Goal: Task Accomplishment & Management: Use online tool/utility

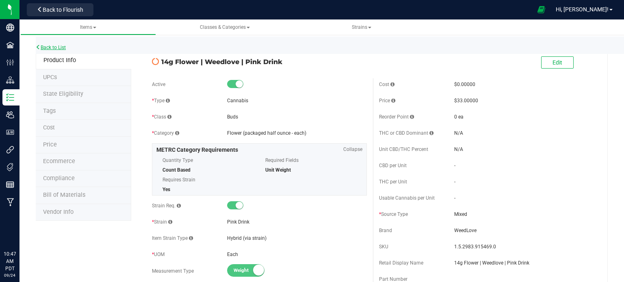
click at [62, 48] on link "Back to List" at bounding box center [51, 48] width 30 height 6
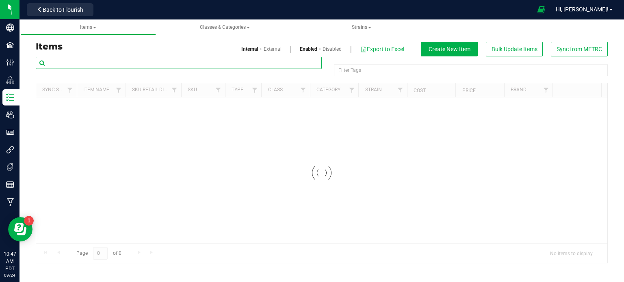
click at [98, 61] on input "text" at bounding box center [179, 63] width 286 height 12
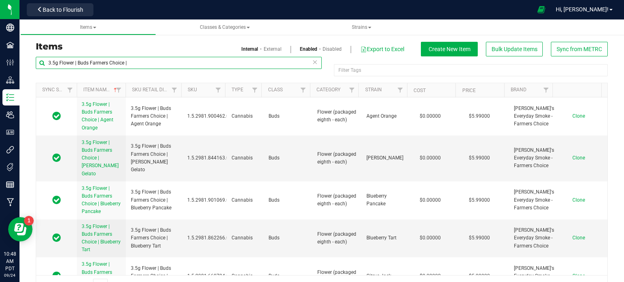
drag, startPoint x: 127, startPoint y: 60, endPoint x: 44, endPoint y: 61, distance: 82.9
click at [44, 61] on input "3.5g Flower | Buds Farmers Choice |" at bounding box center [179, 63] width 286 height 12
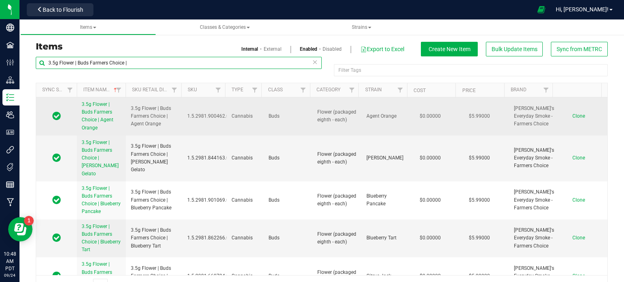
type input "3.5g Flower | Buds Farmers Choice |"
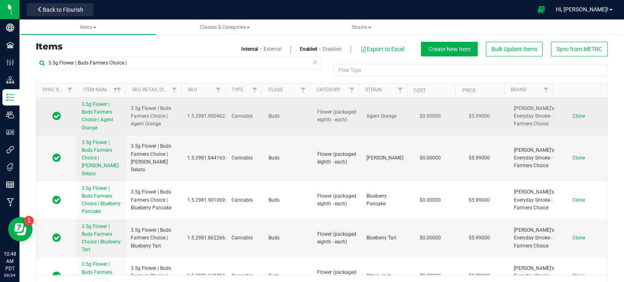
click at [573, 116] on span "Clone" at bounding box center [579, 116] width 13 height 6
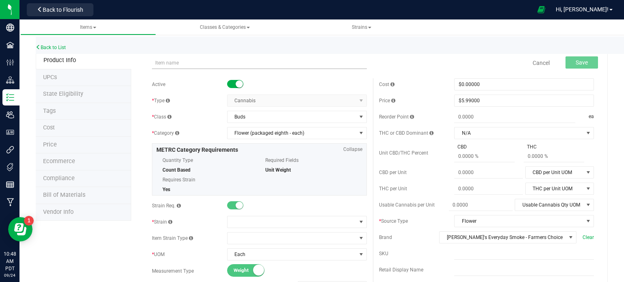
drag, startPoint x: 190, startPoint y: 62, endPoint x: 184, endPoint y: 61, distance: 6.2
click at [251, 63] on input "3.5g Flower | Buds Farmers Choice |" at bounding box center [259, 63] width 215 height 12
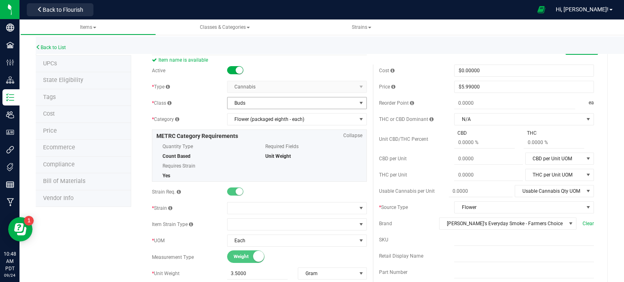
scroll to position [41, 0]
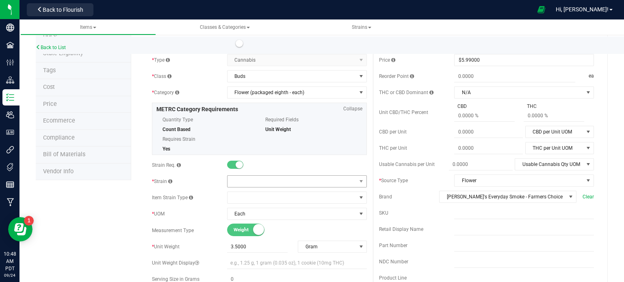
type input "3.5g Flower | Buds Farmers Choice | Cloud Chaser"
click at [271, 183] on span at bounding box center [292, 181] width 129 height 11
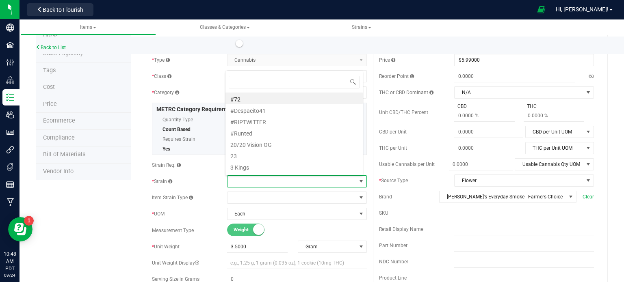
scroll to position [0, 0]
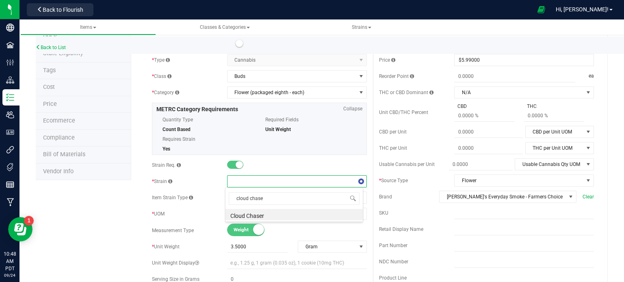
type input "cloud chaser"
click at [277, 215] on li "Cloud Chaser" at bounding box center [294, 214] width 137 height 11
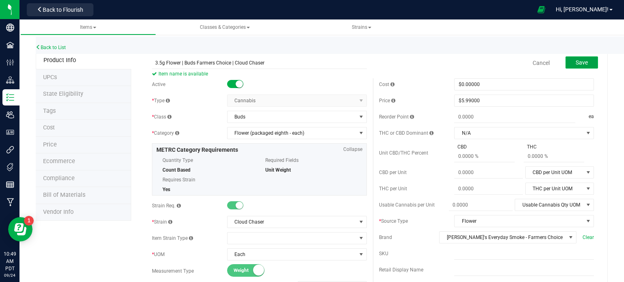
click at [584, 61] on button "Save" at bounding box center [582, 62] width 33 height 12
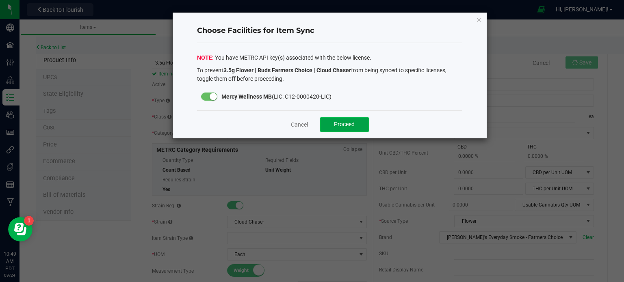
click at [350, 119] on button "Proceed" at bounding box center [344, 124] width 49 height 15
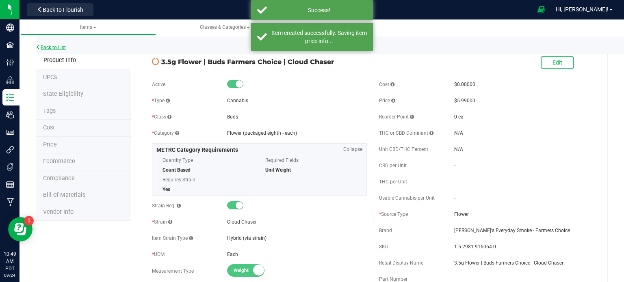
click at [61, 47] on link "Back to List" at bounding box center [51, 48] width 30 height 6
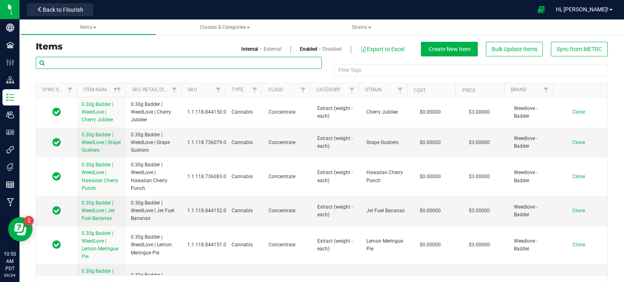
paste input "3.5g Flower | Buds Farmers Choice |"
click at [55, 63] on input "3.5g Flower | Buds Farmers Choice |" at bounding box center [179, 63] width 286 height 12
click at [45, 63] on div "Items Classes & Categories Strains Items Internal External Enabled Disabled Exp…" at bounding box center [322, 151] width 605 height 263
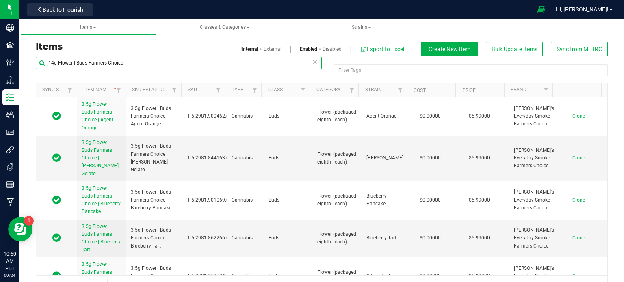
click at [165, 63] on input "14g Flower | Buds Farmers Choice |" at bounding box center [179, 63] width 286 height 12
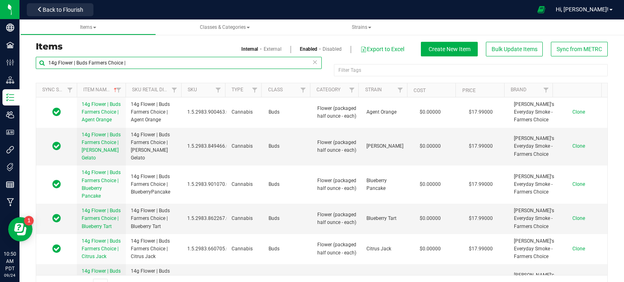
drag, startPoint x: 127, startPoint y: 61, endPoint x: 22, endPoint y: 58, distance: 105.7
click at [22, 58] on div "Items Internal External Enabled Disabled Export to Excel Create New Item Bulk U…" at bounding box center [322, 164] width 605 height 280
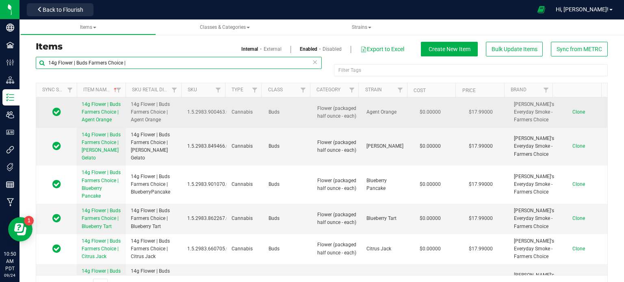
type input "14g Flower | Buds Farmers Choice |"
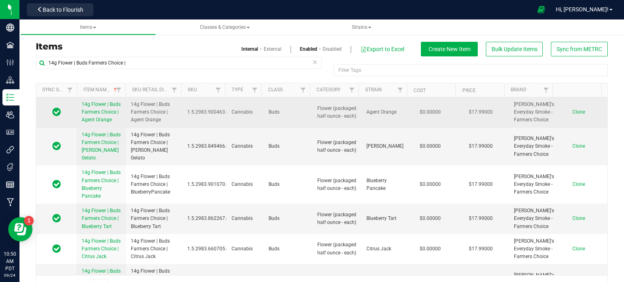
click at [573, 115] on span "Clone" at bounding box center [579, 112] width 13 height 6
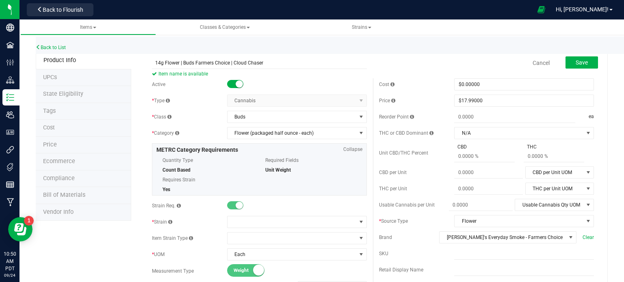
type input "14g Flower | Buds Farmers Choice | Cloud Chaser"
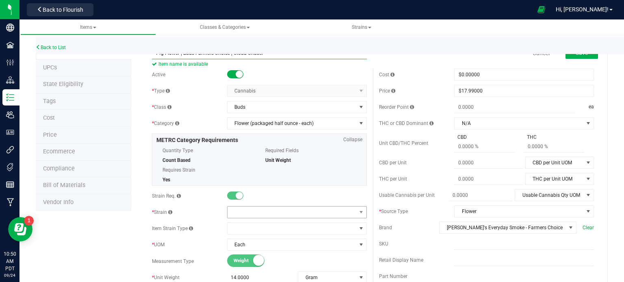
scroll to position [61, 0]
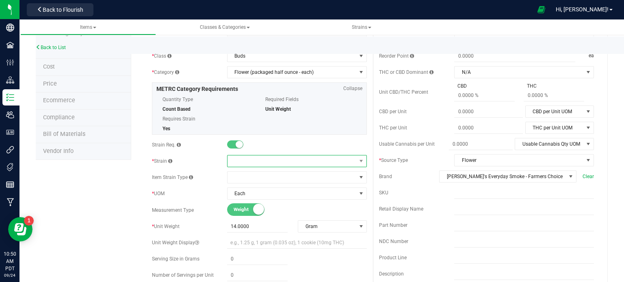
click at [253, 156] on span at bounding box center [292, 161] width 129 height 11
type input "cloud chaser"
click at [267, 189] on li "Cloud Chaser" at bounding box center [294, 194] width 137 height 11
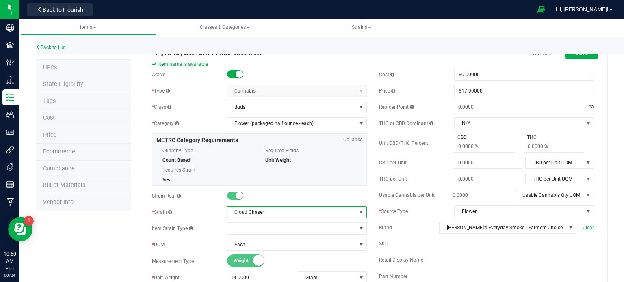
scroll to position [0, 0]
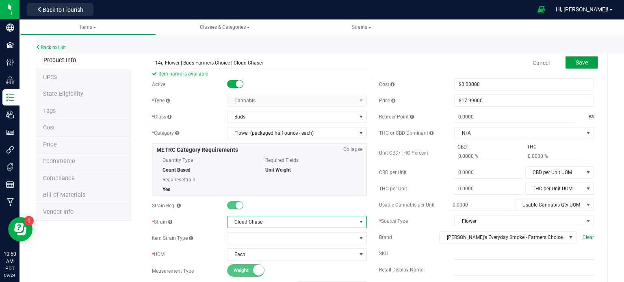
click at [576, 63] on span "Save" at bounding box center [582, 62] width 12 height 7
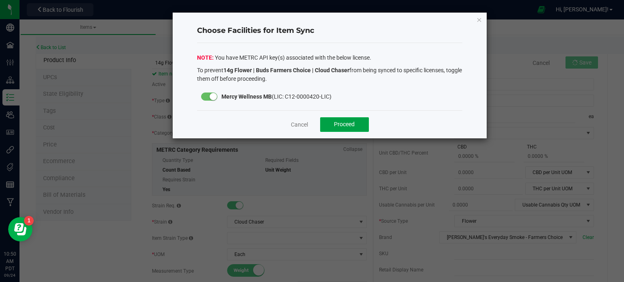
click at [332, 122] on button "Proceed" at bounding box center [344, 124] width 49 height 15
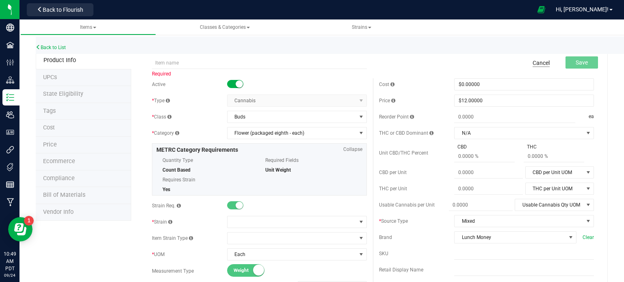
click at [533, 63] on link "Cancel" at bounding box center [541, 63] width 17 height 8
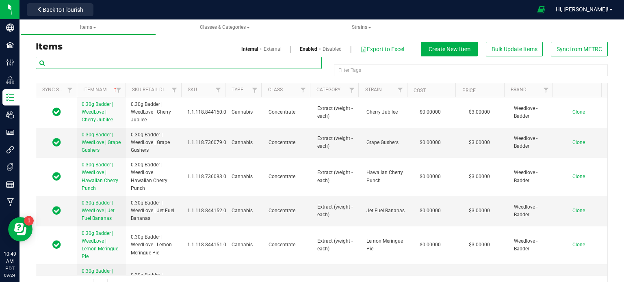
paste input "3.5g Flower | Buds Farmers Choice |"
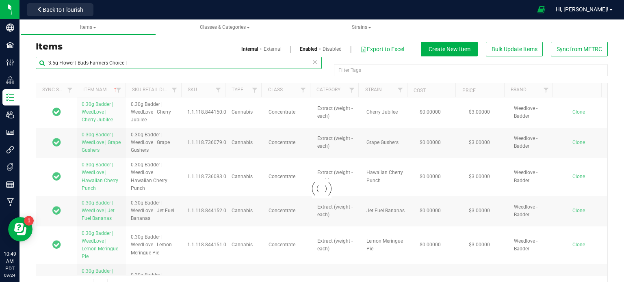
click at [86, 61] on input "3.5g Flower | Buds Farmers Choice |" at bounding box center [179, 63] width 286 height 12
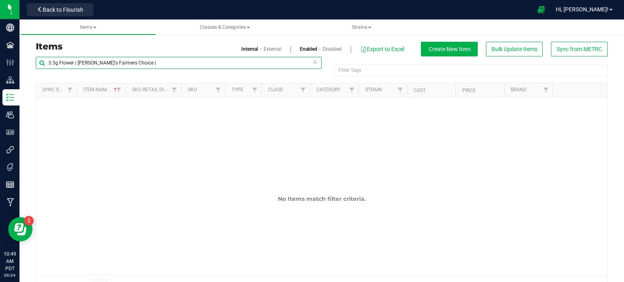
type input "3.5g Flower | Buds Farmers Choice |"
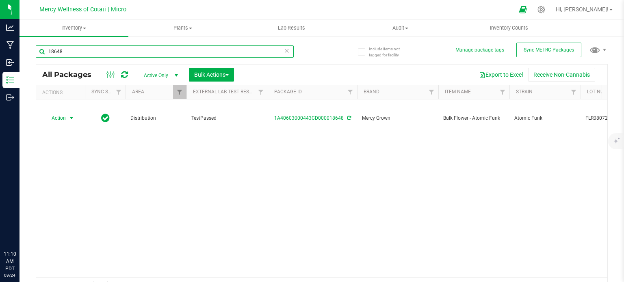
click at [88, 50] on input "18648" at bounding box center [165, 52] width 258 height 12
type input "17637"
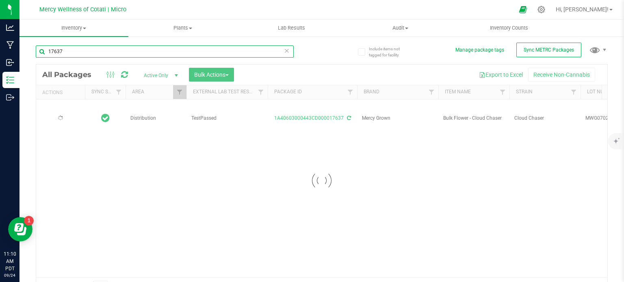
type input "2026-07-30"
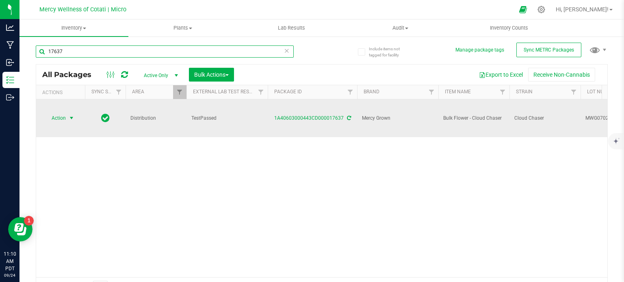
type input "17637"
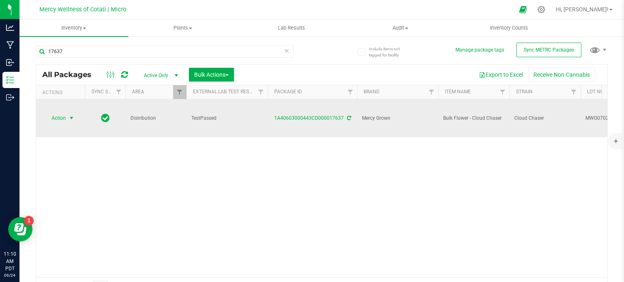
click at [61, 113] on span "Action" at bounding box center [55, 118] width 22 height 11
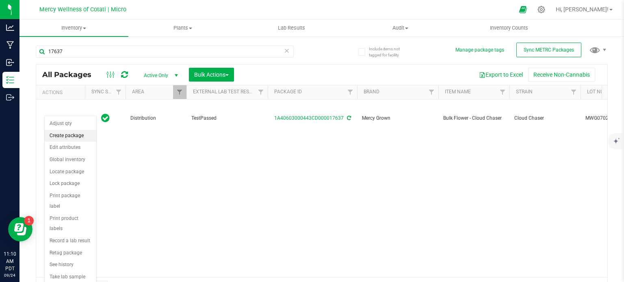
drag, startPoint x: 70, startPoint y: 134, endPoint x: 81, endPoint y: 160, distance: 28.4
click at [70, 135] on li "Create package" at bounding box center [71, 136] width 52 height 12
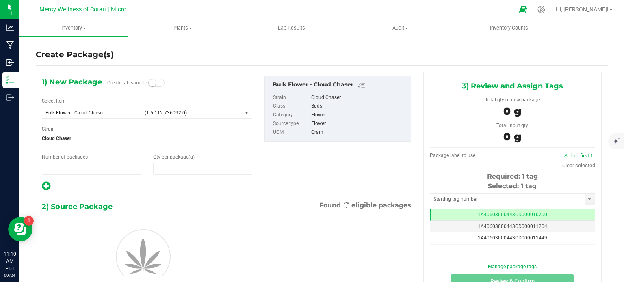
type input "1"
type input "0.0000"
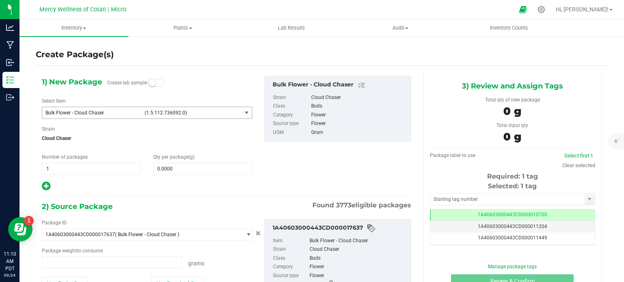
type input "0.0000 g"
click at [132, 109] on span "Bulk Flower - Cloud Chaser (1.5.112.736092.0)" at bounding box center [142, 112] width 200 height 11
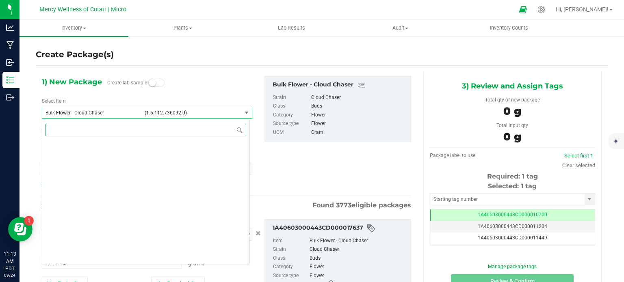
scroll to position [23465, 0]
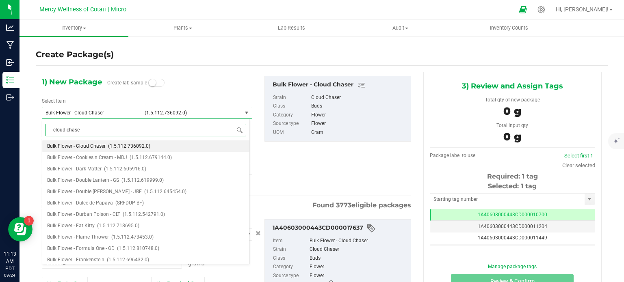
type input "cloud chaser"
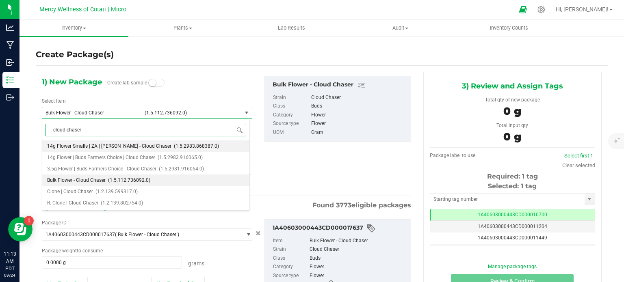
scroll to position [0, 0]
click at [129, 168] on span "3.5g Flower | Buds Farmers Choice | Cloud Chaser" at bounding box center [101, 169] width 109 height 6
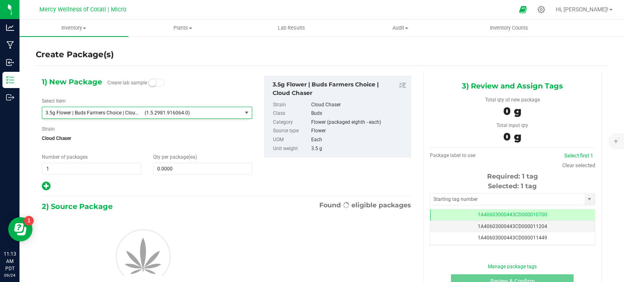
type input "0"
click at [179, 168] on input "0" at bounding box center [203, 168] width 98 height 11
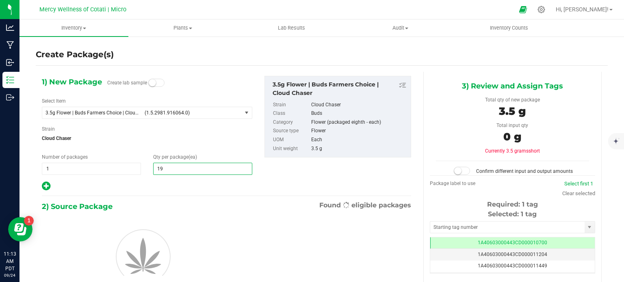
type input "192"
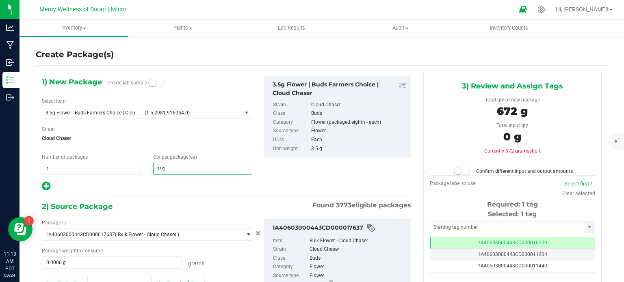
scroll to position [59, 0]
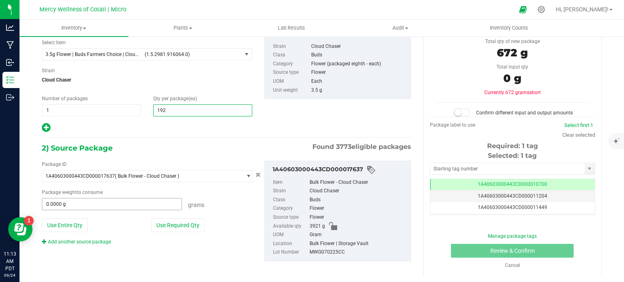
click at [111, 206] on input "0.0000 g" at bounding box center [111, 204] width 139 height 11
type input "192"
type input "682"
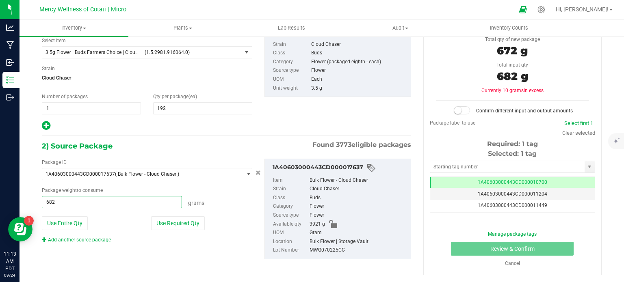
click at [463, 111] on span at bounding box center [462, 110] width 16 height 8
type input "682.0000 g"
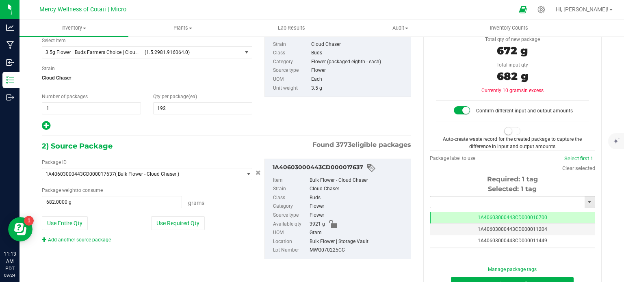
click at [458, 198] on input "text" at bounding box center [507, 202] width 154 height 11
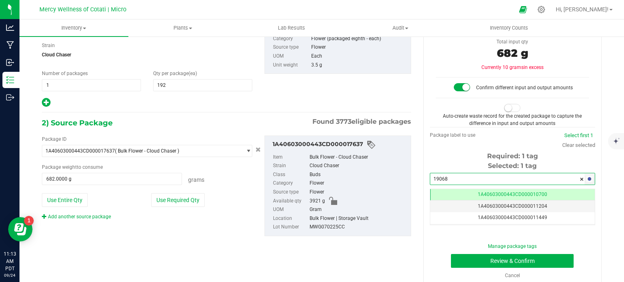
scroll to position [74, 0]
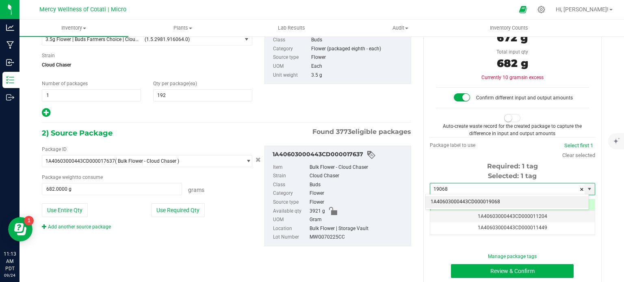
click at [476, 204] on li "1A40603000443CD000019068" at bounding box center [507, 202] width 163 height 12
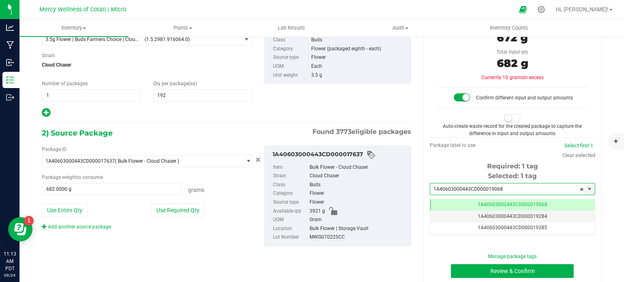
scroll to position [0, 0]
type input "1A40603000443CD000019068"
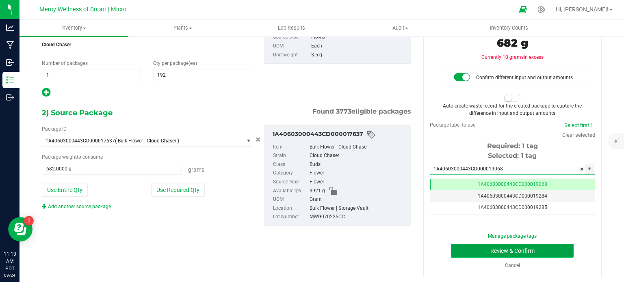
click at [462, 255] on button "Review & Confirm" at bounding box center [512, 251] width 123 height 14
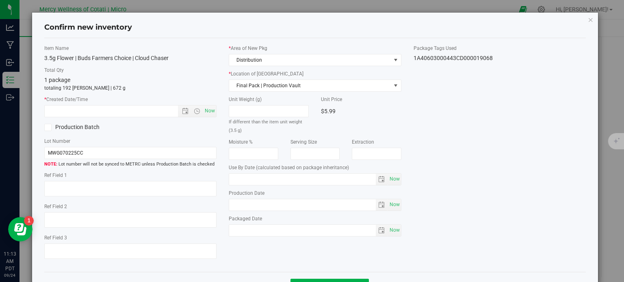
type input "2026-07-30"
click at [212, 113] on span "Now" at bounding box center [210, 111] width 14 height 12
type input "9/24/2025 11:13 AM"
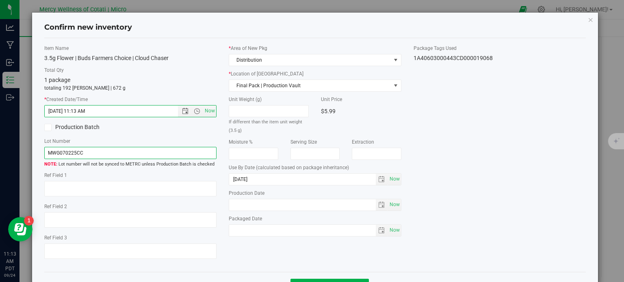
click at [198, 156] on input "MWG070225CC" at bounding box center [130, 153] width 173 height 12
type input "MWG070225CC | 3.5g"
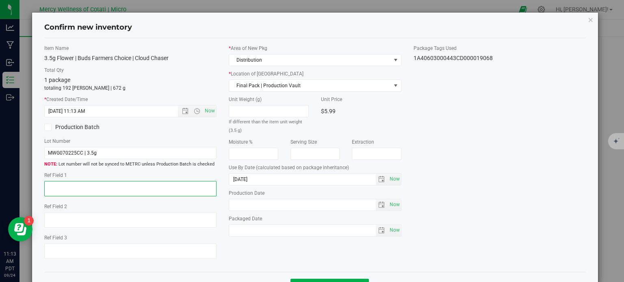
click at [182, 183] on textarea at bounding box center [130, 188] width 173 height 15
type textarea "32"
click at [298, 182] on input "2026-07-30" at bounding box center [302, 179] width 147 height 11
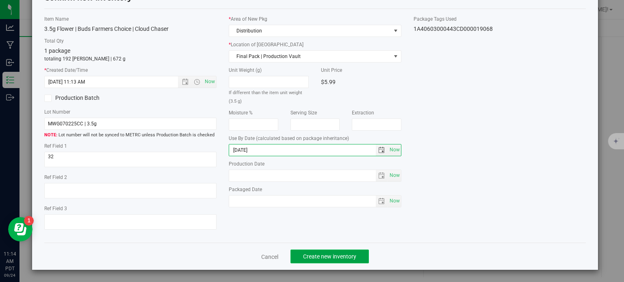
click at [320, 261] on button "Create new inventory" at bounding box center [330, 257] width 78 height 14
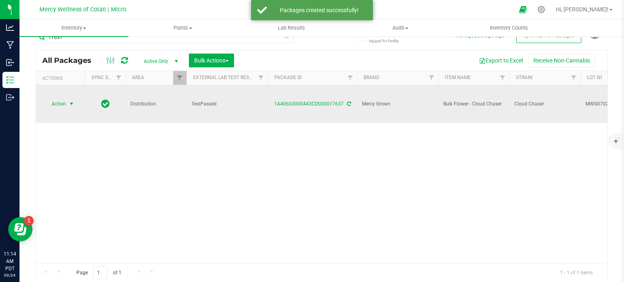
click at [60, 98] on span "Action" at bounding box center [55, 103] width 22 height 11
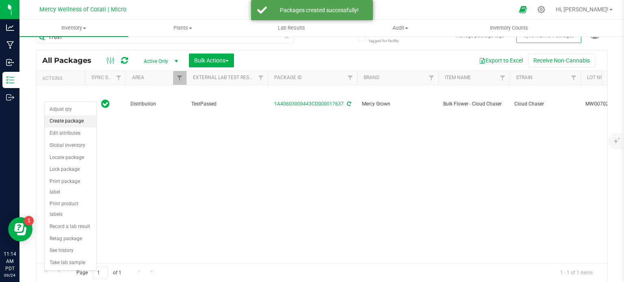
click at [72, 126] on li "Create package" at bounding box center [71, 121] width 52 height 12
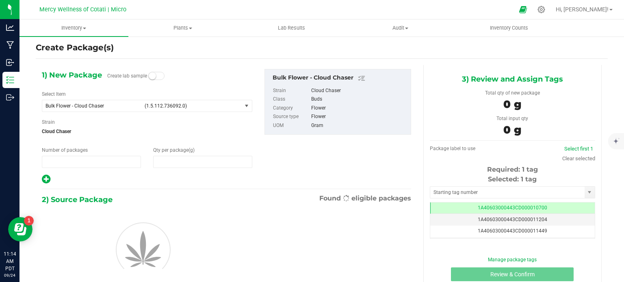
type input "1"
type input "0.0000"
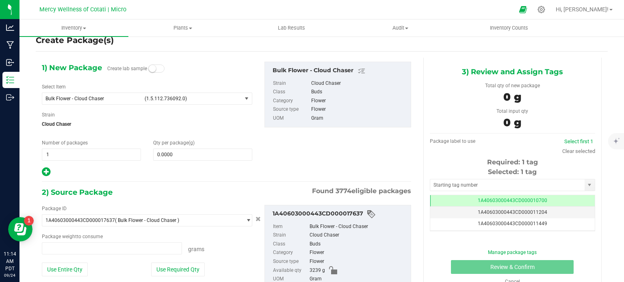
type input "0.0000 g"
click at [94, 97] on span "Bulk Flower - Cloud Chaser" at bounding box center [93, 99] width 94 height 6
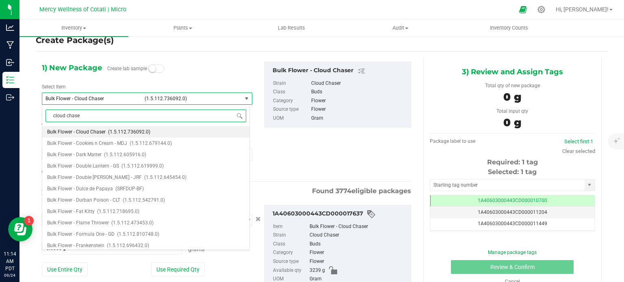
type input "cloud chaser"
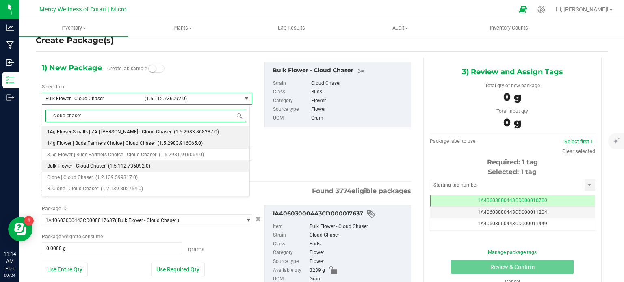
click at [106, 140] on li "14g Flower | Buds Farmers Choice | Cloud Chaser (1.5.2983.916065.0)" at bounding box center [145, 143] width 207 height 11
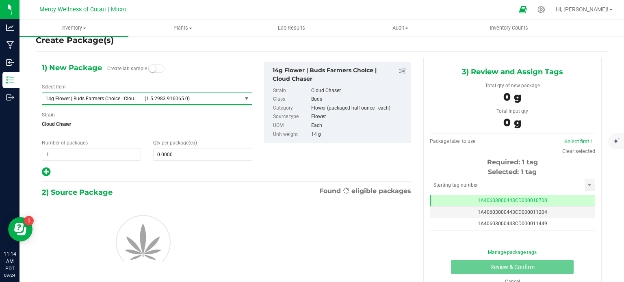
type input "0"
click at [174, 150] on span "0 0" at bounding box center [202, 155] width 99 height 12
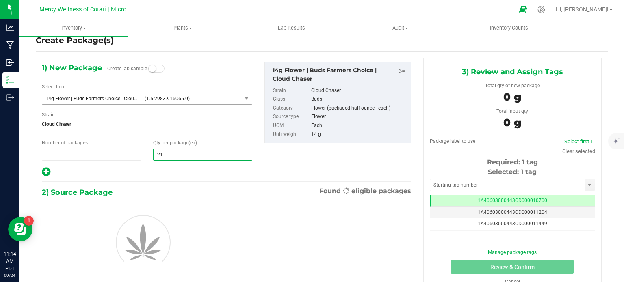
type input "211"
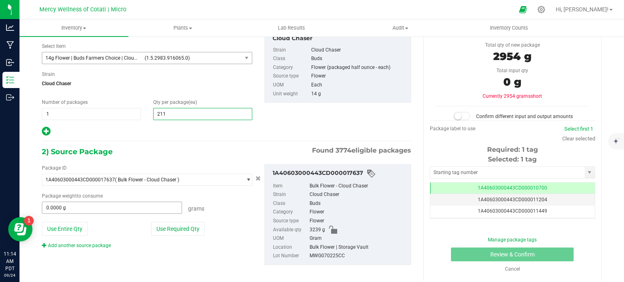
click at [143, 213] on input "0.0000 g" at bounding box center [111, 207] width 139 height 11
type input "211"
type input "2998"
click at [453, 120] on div at bounding box center [462, 117] width 20 height 8
type input "2998.0000 g"
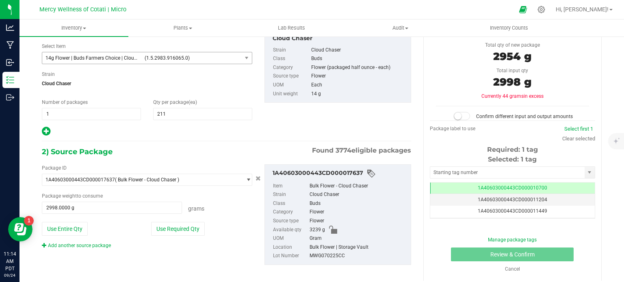
click at [457, 118] on small at bounding box center [457, 116] width 7 height 7
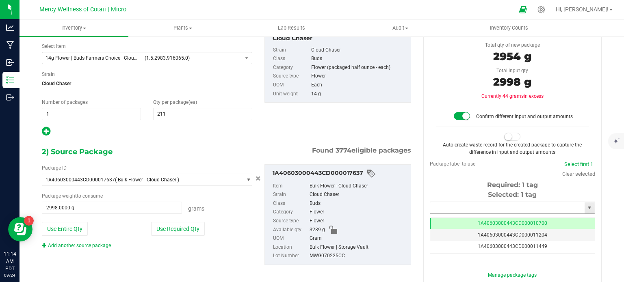
click at [445, 208] on input "text" at bounding box center [507, 207] width 154 height 11
click at [462, 221] on li "1A40603000443CD000019284" at bounding box center [507, 221] width 163 height 12
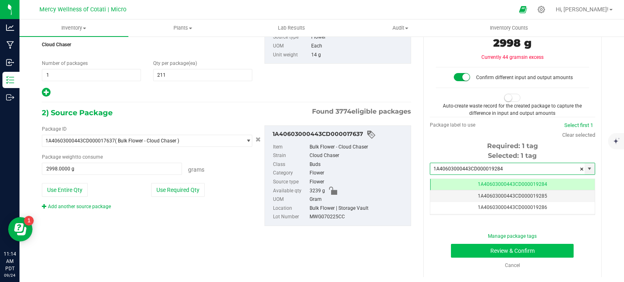
type input "1A40603000443CD000019284"
click at [451, 254] on button "Review & Confirm" at bounding box center [512, 251] width 123 height 14
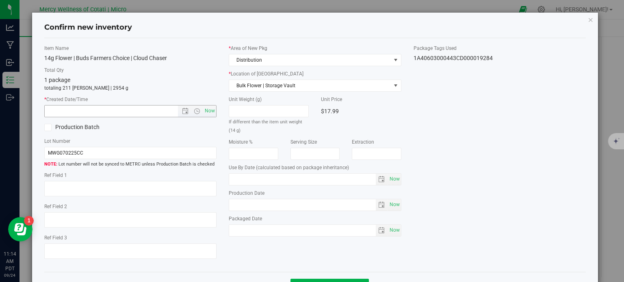
type input "2026-07-30"
click at [206, 106] on span "Now" at bounding box center [210, 111] width 14 height 12
type input "9/24/2025 11:14 AM"
click at [182, 147] on input "MWG070225CC" at bounding box center [130, 153] width 173 height 12
type input "MWG070225CC | 14g"
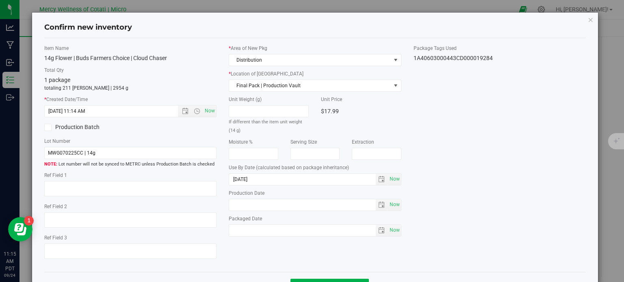
click at [185, 180] on div "Ref Field 1" at bounding box center [130, 185] width 173 height 27
click at [190, 181] on textarea at bounding box center [130, 188] width 173 height 15
type textarea "2"
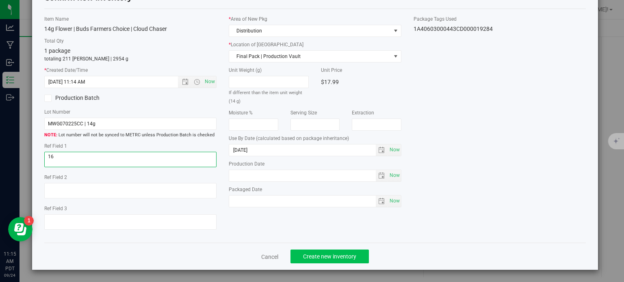
type textarea "16"
click at [359, 256] on button "Create new inventory" at bounding box center [330, 257] width 78 height 14
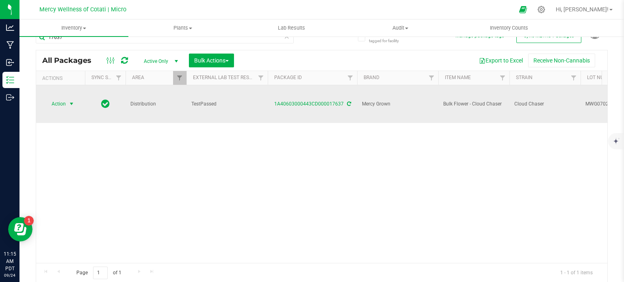
click at [71, 101] on span "select" at bounding box center [71, 104] width 7 height 7
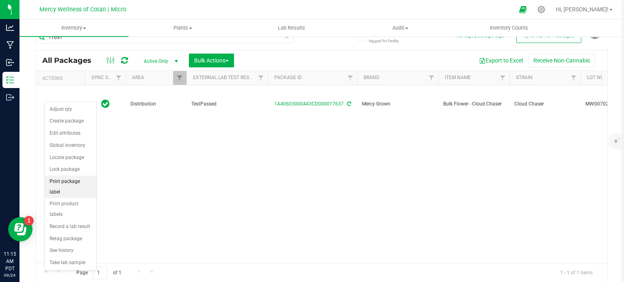
click at [75, 180] on li "Print package label" at bounding box center [71, 187] width 52 height 22
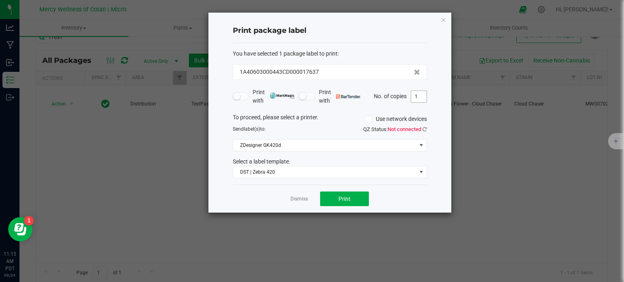
click at [421, 93] on input "1" at bounding box center [418, 96] width 15 height 11
type input "2"
click at [351, 195] on button "Print" at bounding box center [344, 199] width 49 height 15
